Goal: Transaction & Acquisition: Subscribe to service/newsletter

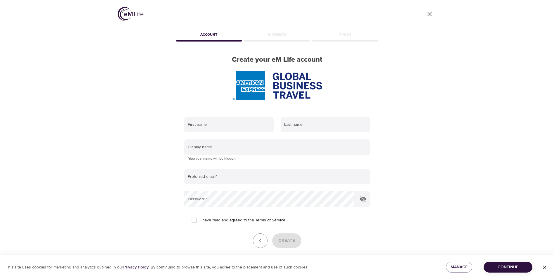
click at [217, 72] on div at bounding box center [277, 85] width 205 height 29
click at [229, 127] on input "text" at bounding box center [228, 125] width 89 height 16
type input "Clare"
type input "Coltman"
type input "ClareColtman"
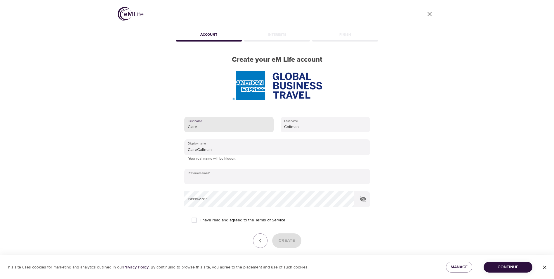
type input "[EMAIL_ADDRESS][DOMAIN_NAME]"
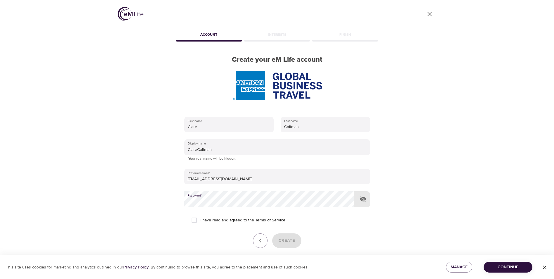
click at [232, 221] on span "I have read and agreed to the Terms of Service" at bounding box center [242, 220] width 85 height 6
click at [200, 221] on input "I have read and agreed to the Terms of Service" at bounding box center [194, 220] width 12 height 12
checkbox input "true"
click at [287, 241] on span "Create" at bounding box center [287, 241] width 16 height 8
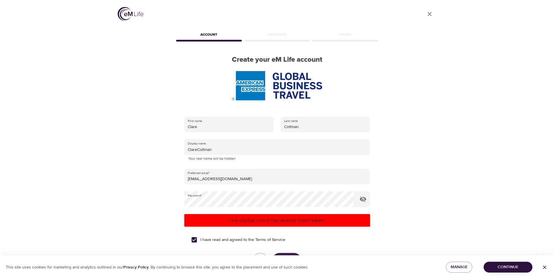
click at [285, 33] on div "Interests" at bounding box center [277, 36] width 68 height 12
click at [284, 36] on div "Interests" at bounding box center [277, 36] width 68 height 12
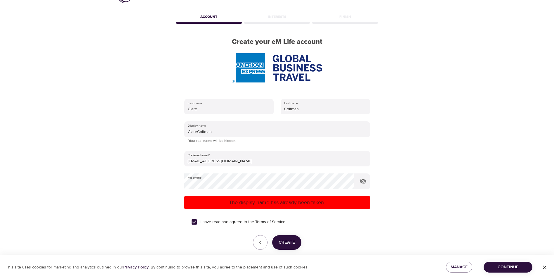
scroll to position [44, 0]
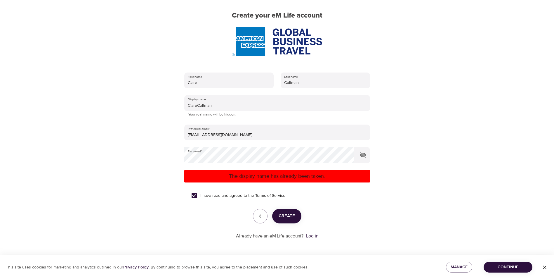
drag, startPoint x: 552, startPoint y: 265, endPoint x: 549, endPoint y: 265, distance: 3.5
click at [551, 265] on button "button" at bounding box center [545, 266] width 19 height 9
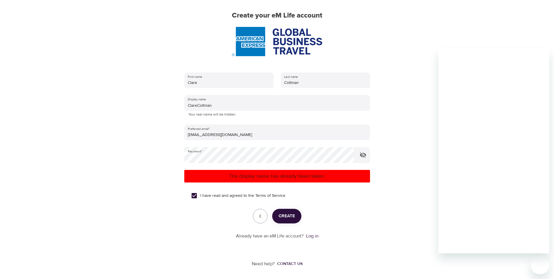
click at [345, 252] on div "Need help? Contact us" at bounding box center [277, 264] width 319 height 30
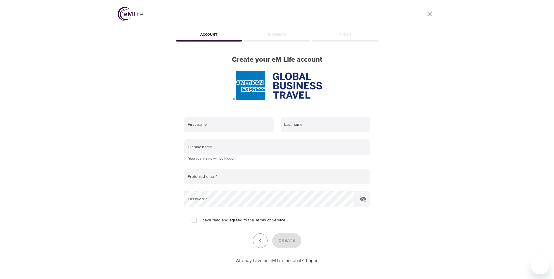
click at [275, 34] on div "Interests" at bounding box center [277, 36] width 68 height 12
click at [275, 36] on div "Interests" at bounding box center [277, 36] width 68 height 12
click at [352, 40] on div "Finish" at bounding box center [345, 36] width 68 height 12
click at [430, 11] on icon "User Profile" at bounding box center [429, 14] width 7 height 7
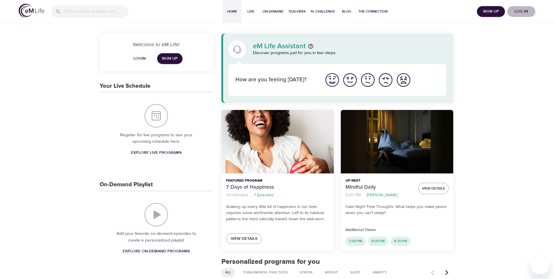
click at [526, 13] on span "Log in" at bounding box center [521, 11] width 23 height 7
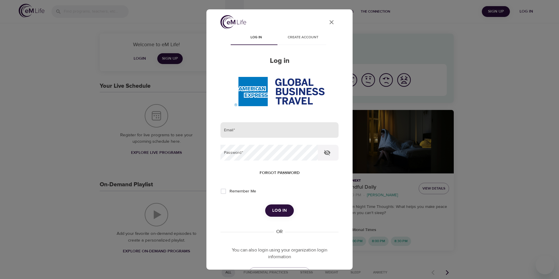
click at [244, 130] on input "email" at bounding box center [279, 130] width 118 height 16
type input "[EMAIL_ADDRESS][DOMAIN_NAME]"
click at [282, 211] on span "Log in" at bounding box center [279, 211] width 15 height 8
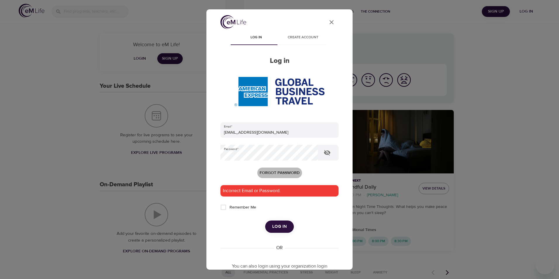
click at [274, 172] on span "Forgot password" at bounding box center [280, 172] width 40 height 7
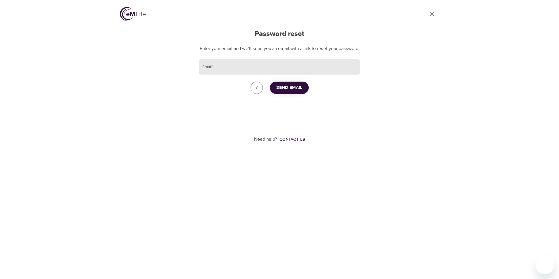
click at [249, 67] on input "Email   *" at bounding box center [279, 67] width 161 height 16
type input "[EMAIL_ADDRESS][DOMAIN_NAME]"
click at [283, 91] on span "Send Email" at bounding box center [289, 88] width 26 height 8
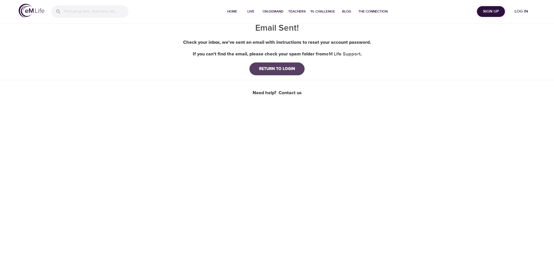
click at [283, 72] on div "RETURN TO LOGIN" at bounding box center [277, 69] width 45 height 6
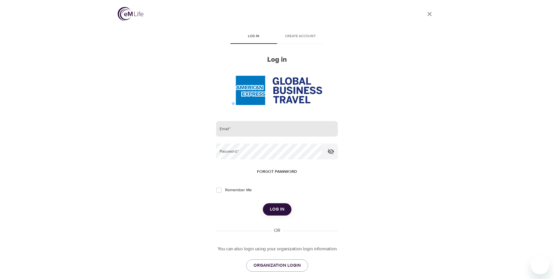
click at [249, 136] on form "Email   * Password   * Forgot password Remember Me Log in" at bounding box center [277, 168] width 122 height 95
click at [255, 132] on input "email" at bounding box center [277, 129] width 122 height 16
type input "[EMAIL_ADDRESS][DOMAIN_NAME]"
click at [340, 206] on div "User Profile Log in Create account Log in Email   * clare.coltman@amexgbt.com P…" at bounding box center [277, 139] width 333 height 279
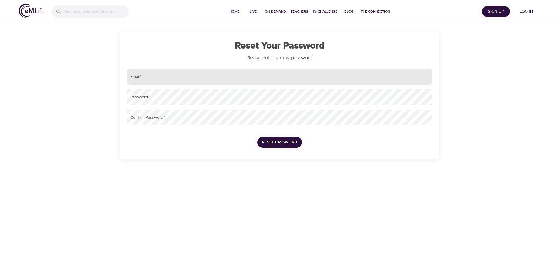
click at [135, 78] on input "email" at bounding box center [279, 77] width 305 height 16
type input "[EMAIL_ADDRESS][DOMAIN_NAME]"
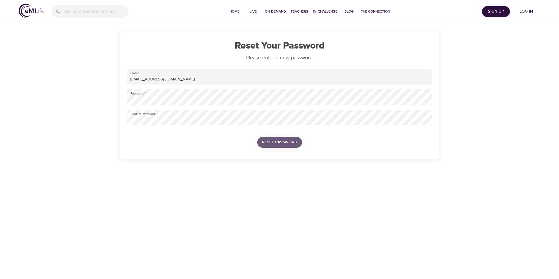
click at [286, 138] on button "Reset Password" at bounding box center [279, 142] width 45 height 11
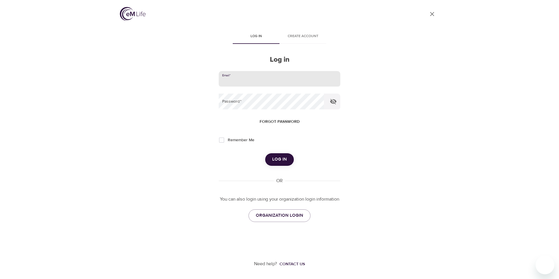
click at [254, 80] on input "email" at bounding box center [280, 79] width 122 height 16
type input "[EMAIL_ADDRESS][DOMAIN_NAME]"
click at [287, 156] on button "Log in" at bounding box center [279, 159] width 29 height 12
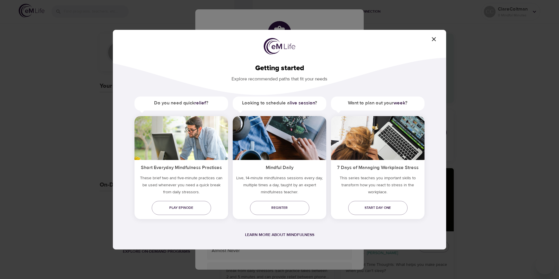
click at [434, 37] on icon "button" at bounding box center [433, 39] width 7 height 7
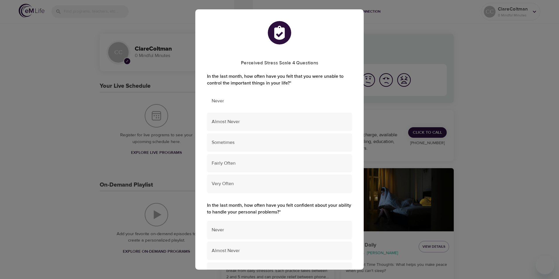
click at [237, 99] on span "Never" at bounding box center [280, 101] width 136 height 7
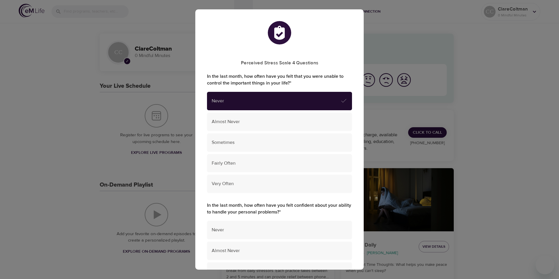
click at [314, 101] on span "Never" at bounding box center [276, 101] width 129 height 7
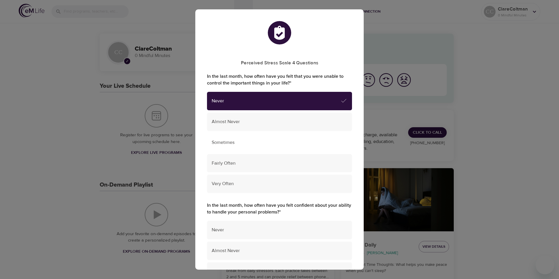
click at [265, 144] on span "Sometimes" at bounding box center [280, 142] width 136 height 7
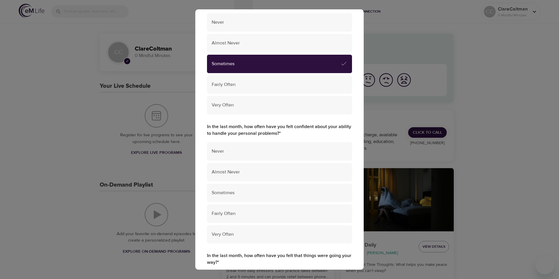
scroll to position [88, 0]
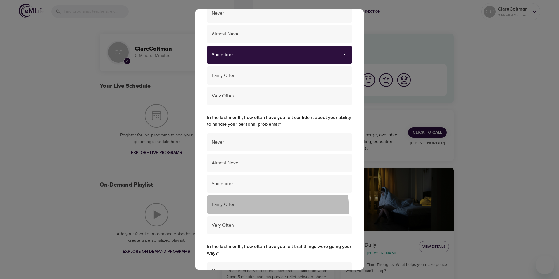
click at [261, 209] on div "Fairly Often" at bounding box center [279, 204] width 145 height 18
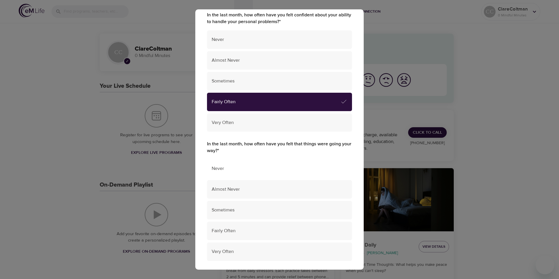
scroll to position [205, 0]
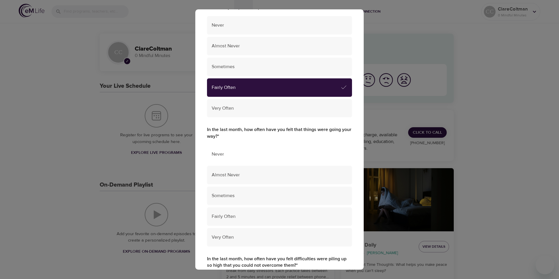
click at [267, 199] on div "Sometimes" at bounding box center [279, 195] width 145 height 18
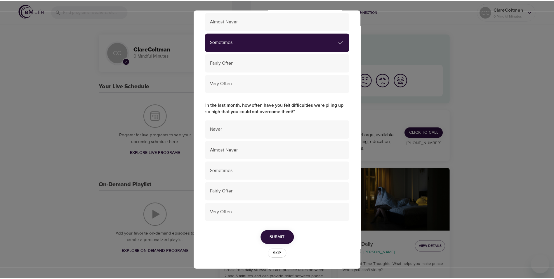
scroll to position [359, 0]
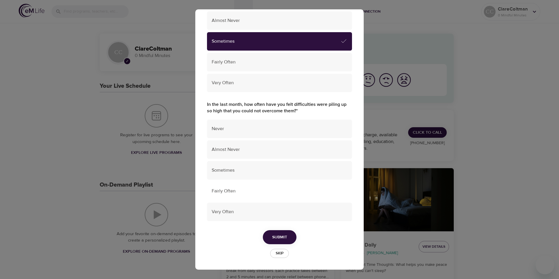
click at [276, 191] on span "Fairly Often" at bounding box center [280, 191] width 136 height 7
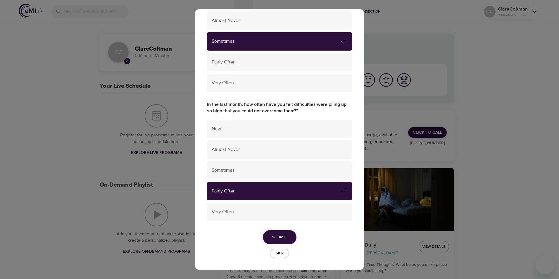
click at [275, 234] on span "Submit" at bounding box center [279, 237] width 15 height 7
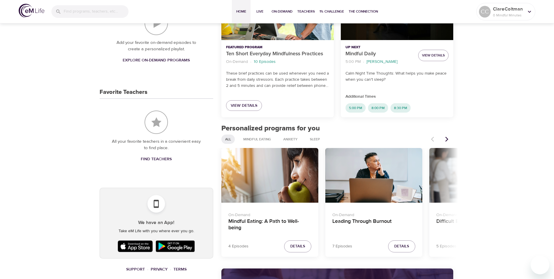
scroll to position [205, 0]
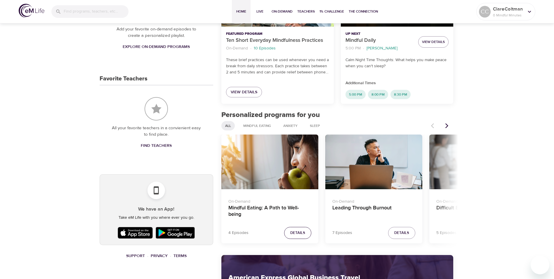
click at [292, 230] on span "Details" at bounding box center [297, 232] width 15 height 7
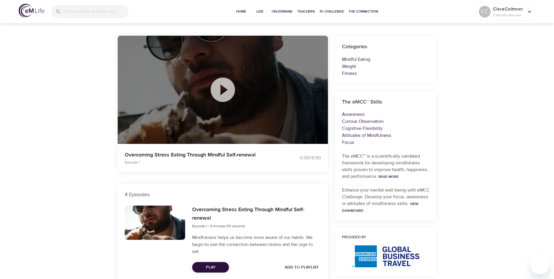
scroll to position [205, 0]
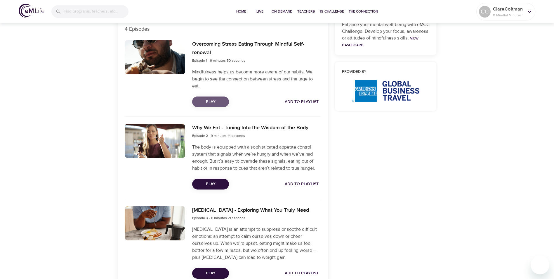
click at [217, 102] on span "Play" at bounding box center [210, 101] width 27 height 7
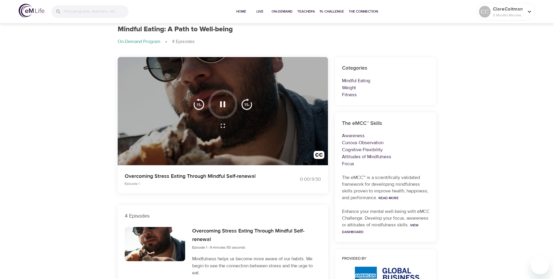
scroll to position [0, 0]
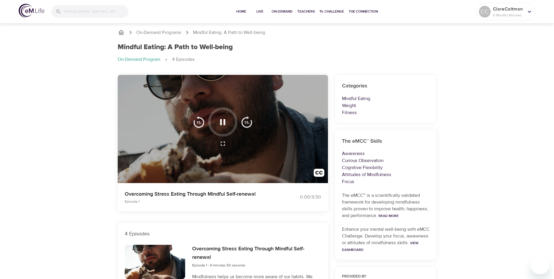
click at [218, 134] on div at bounding box center [222, 121] width 29 height 29
click at [209, 131] on div at bounding box center [222, 121] width 29 height 29
click at [222, 118] on icon "button" at bounding box center [223, 122] width 10 height 10
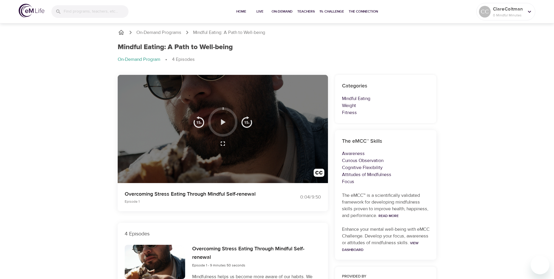
click at [220, 120] on icon "button" at bounding box center [223, 122] width 10 height 10
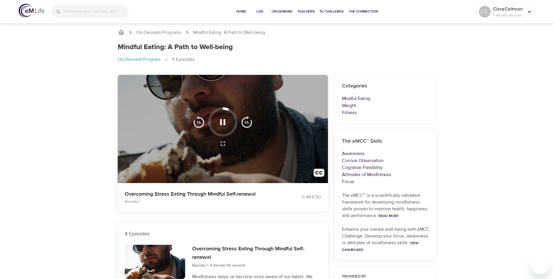
click at [226, 130] on div at bounding box center [222, 121] width 29 height 29
click at [223, 121] on icon "button" at bounding box center [223, 122] width 10 height 10
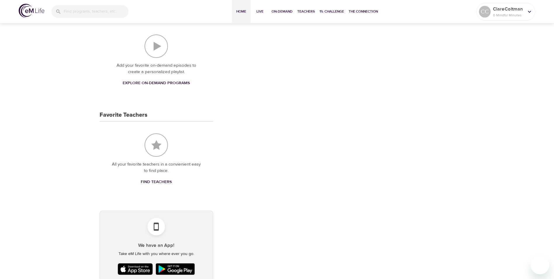
scroll to position [197, 0]
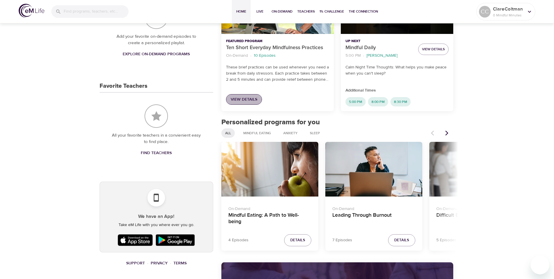
click at [249, 100] on span "View Details" at bounding box center [244, 99] width 27 height 7
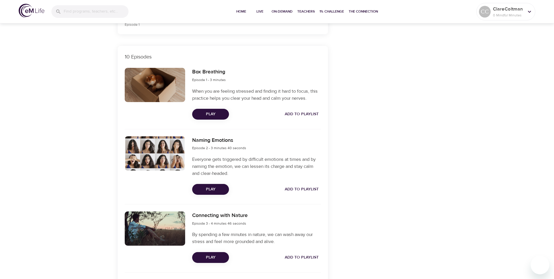
scroll to position [175, 0]
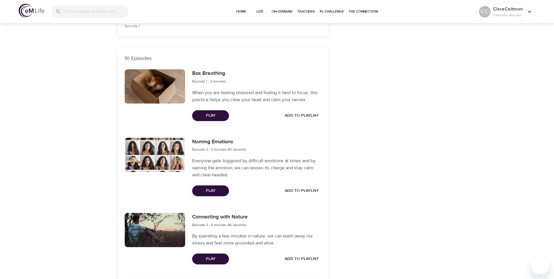
click at [211, 119] on button "Play" at bounding box center [210, 115] width 37 height 11
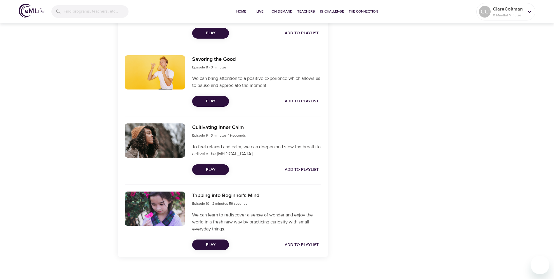
scroll to position [716, 0]
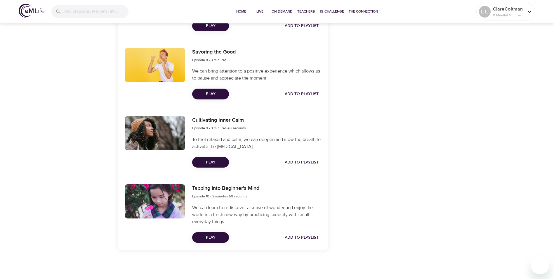
click at [214, 239] on span "Play" at bounding box center [210, 237] width 27 height 7
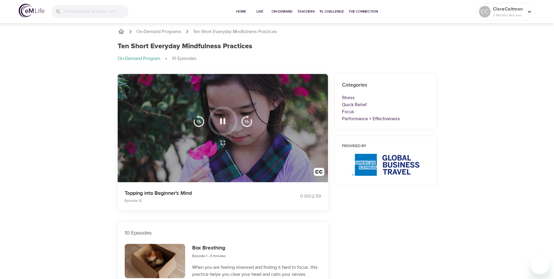
scroll to position [0, 0]
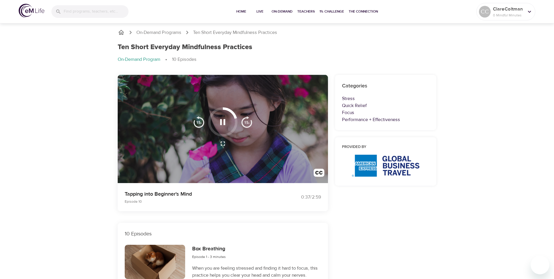
click at [222, 123] on icon "button" at bounding box center [223, 122] width 10 height 10
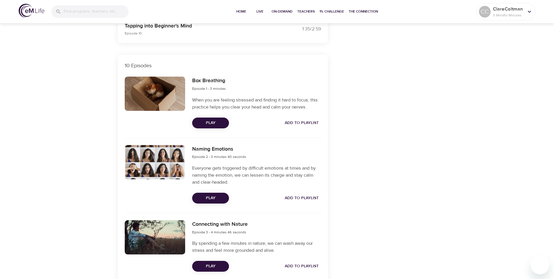
scroll to position [205, 0]
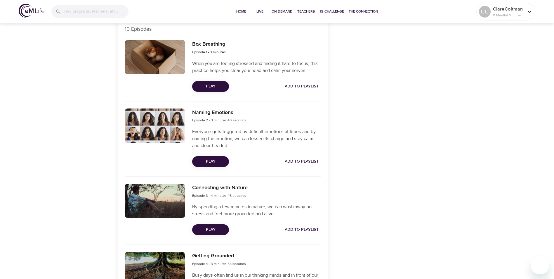
click at [215, 159] on span "Play" at bounding box center [210, 161] width 27 height 7
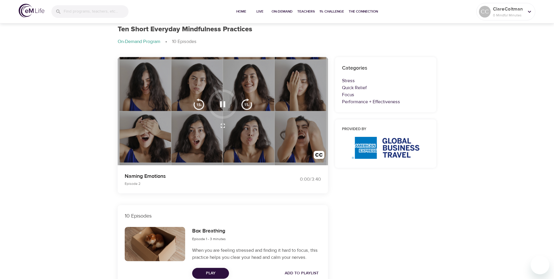
scroll to position [0, 0]
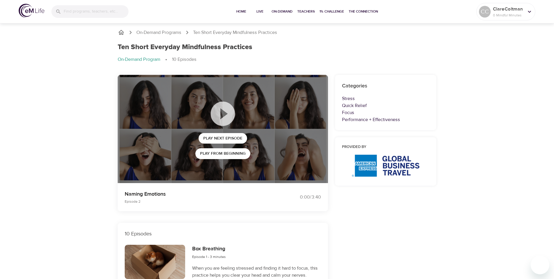
click at [36, 13] on img at bounding box center [32, 11] width 26 height 14
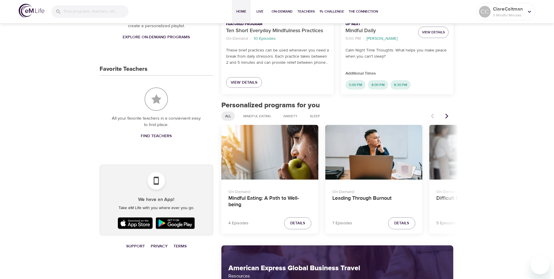
scroll to position [234, 0]
